Goal: Navigation & Orientation: Find specific page/section

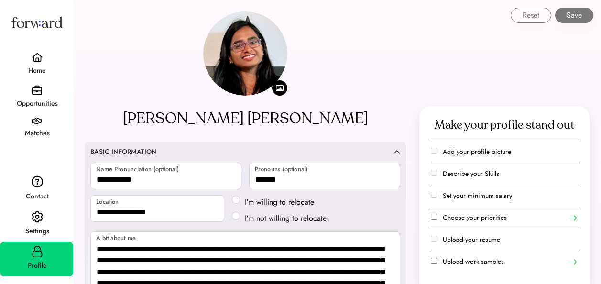
select select "*******"
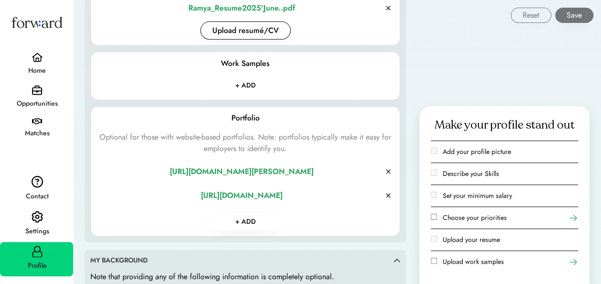
click at [39, 68] on div "Home" at bounding box center [37, 70] width 72 height 11
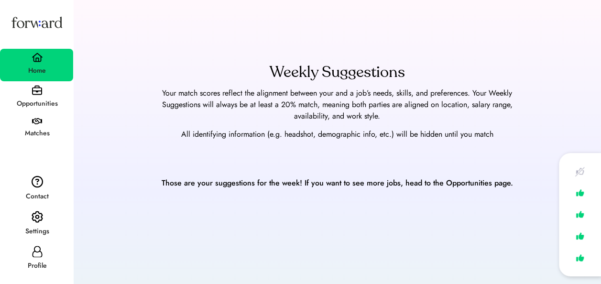
click at [246, 201] on div "Weekly Suggestions Your match scores reflect the alignment between your and a j…" at bounding box center [337, 191] width 528 height 284
click at [37, 121] on img at bounding box center [37, 121] width 10 height 7
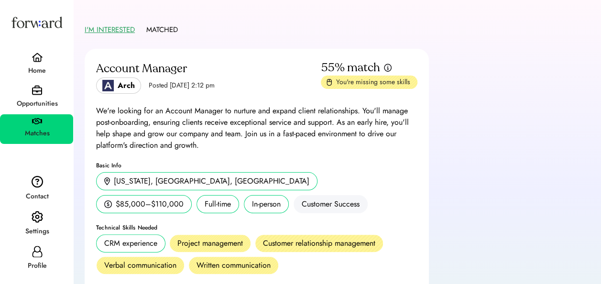
click at [38, 186] on img at bounding box center [37, 182] width 11 height 12
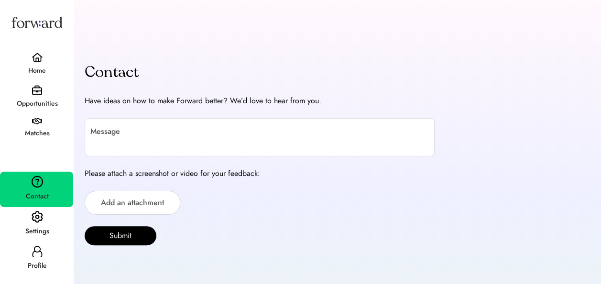
click at [34, 216] on img at bounding box center [37, 217] width 11 height 12
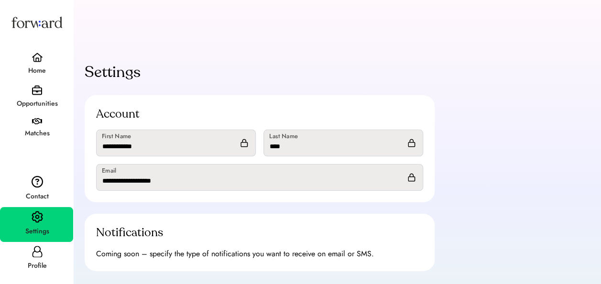
click at [41, 63] on div "Home" at bounding box center [37, 70] width 72 height 17
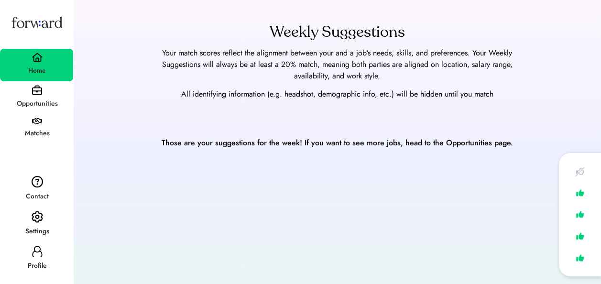
scroll to position [49, 0]
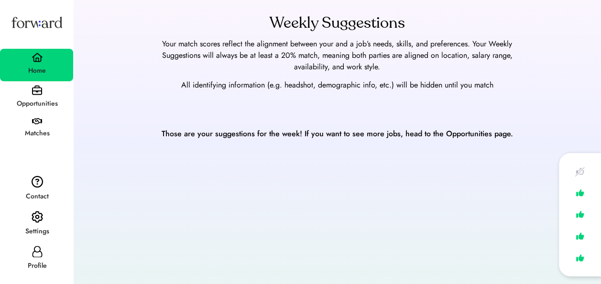
click at [49, 121] on div "Matches" at bounding box center [36, 129] width 73 height 30
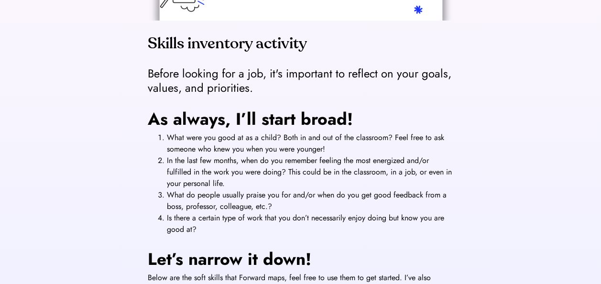
scroll to position [89, 0]
